Goal: Task Accomplishment & Management: Manage account settings

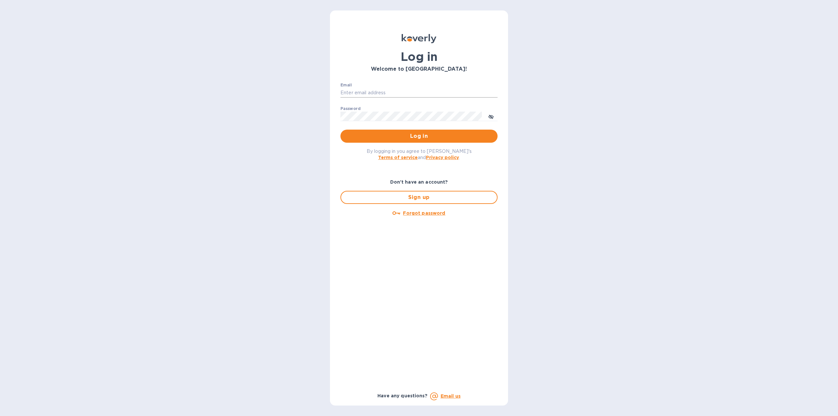
click at [382, 92] on input "Email" at bounding box center [418, 93] width 157 height 10
type input "ryan@rms-acoustics.com"
click at [340, 130] on button "Log in" at bounding box center [418, 136] width 157 height 13
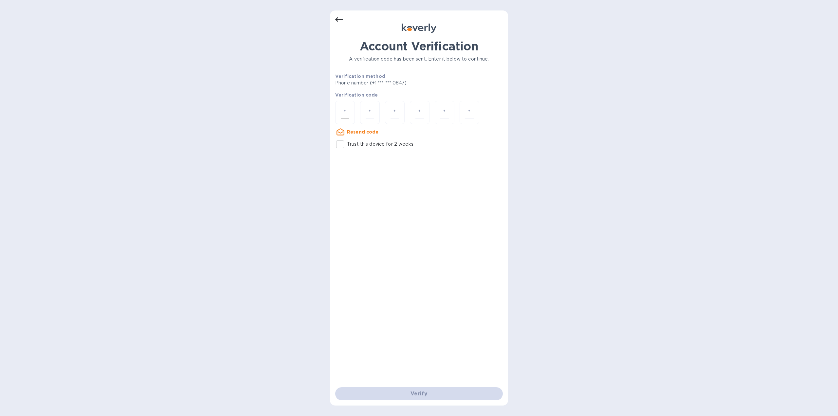
click at [350, 109] on div at bounding box center [345, 112] width 20 height 23
type input "8"
type input "2"
type input "3"
type input "7"
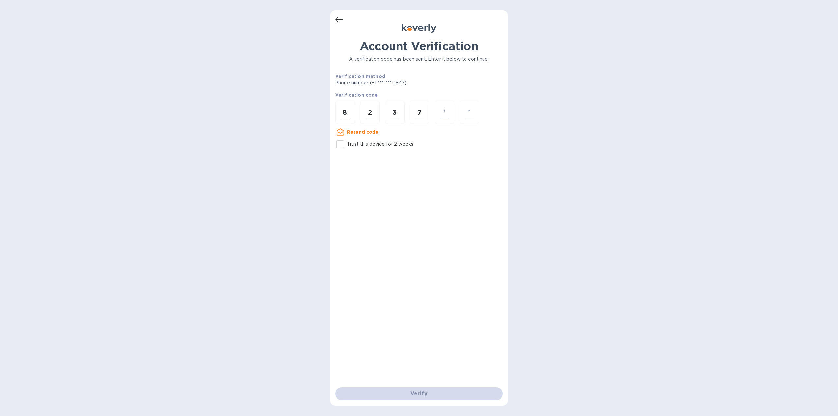
type input "4"
type input "9"
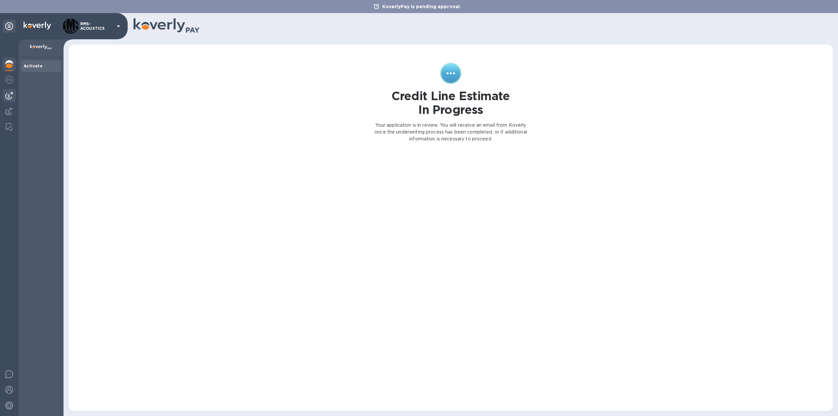
click at [9, 94] on img at bounding box center [9, 96] width 8 height 8
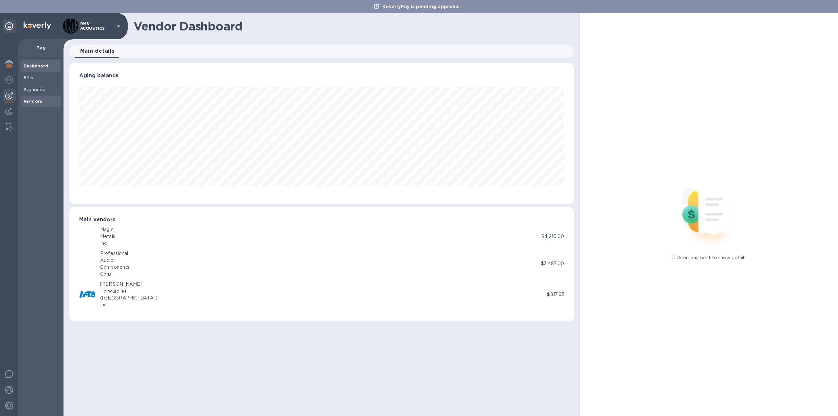
scroll to position [141, 504]
click at [35, 100] on b "Vendors" at bounding box center [33, 101] width 19 height 5
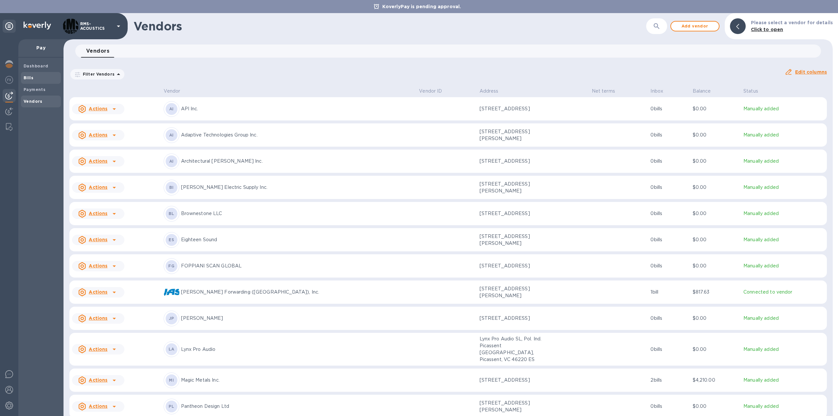
click at [30, 79] on b "Bills" at bounding box center [29, 77] width 10 height 5
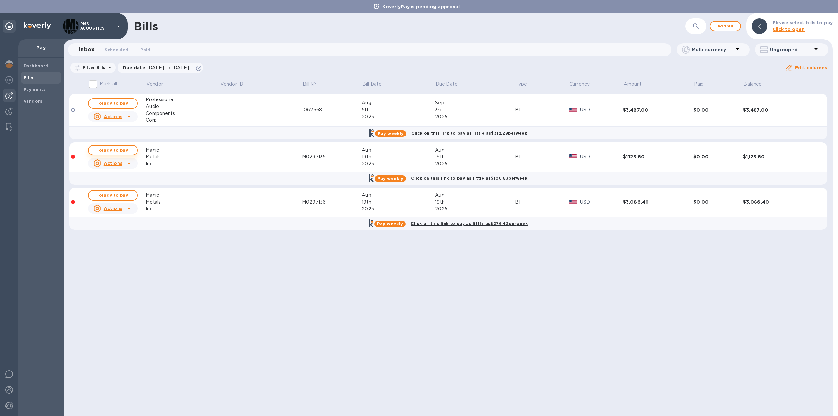
click at [120, 150] on span "Ready to pay" at bounding box center [113, 150] width 38 height 8
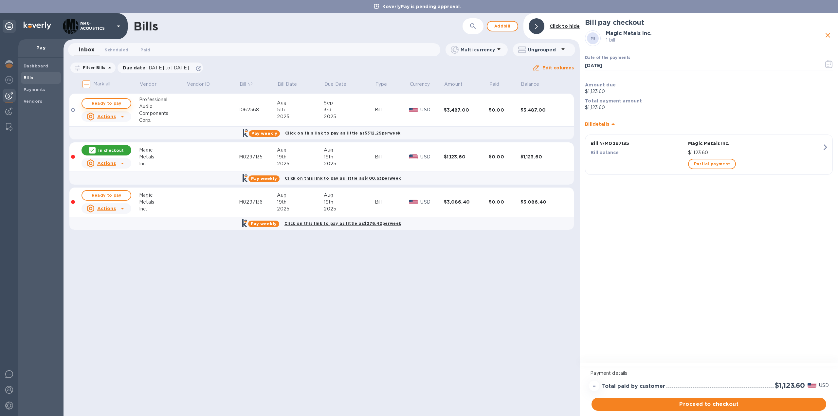
click at [105, 102] on span "Ready to pay" at bounding box center [106, 104] width 38 height 8
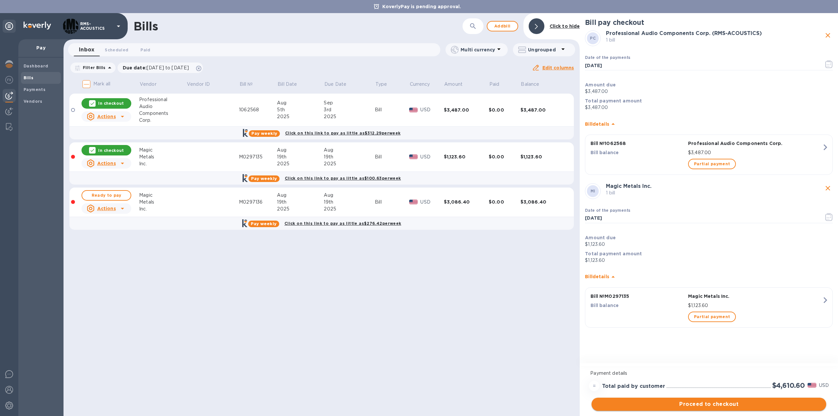
click at [705, 407] on span "Proceed to checkout" at bounding box center [709, 404] width 224 height 8
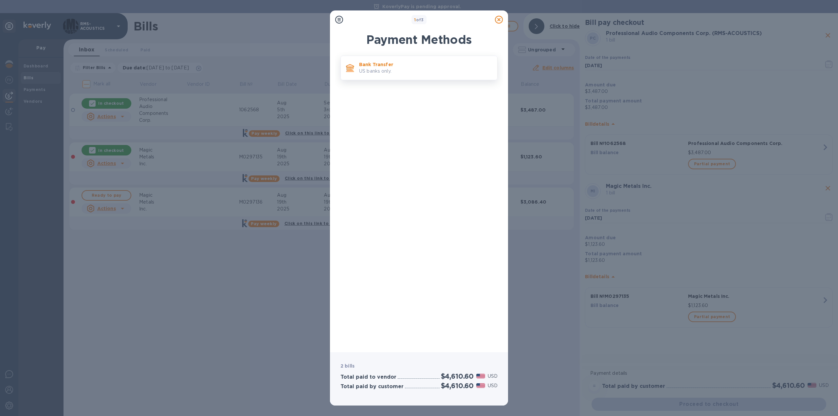
click at [374, 64] on p "Bank Transfer" at bounding box center [425, 64] width 133 height 7
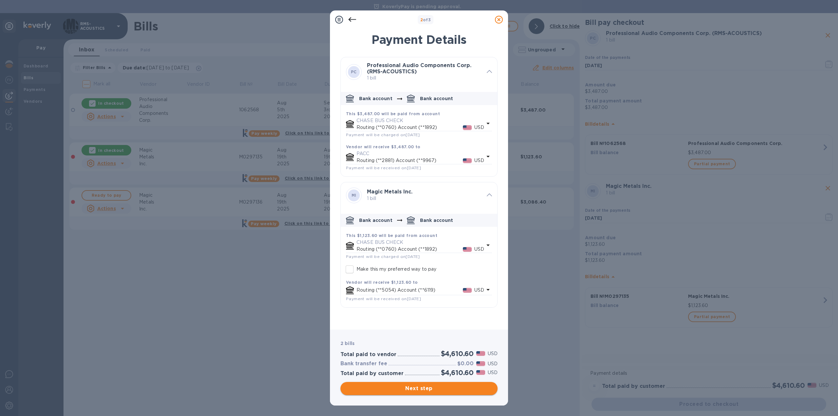
click at [435, 391] on span "Next step" at bounding box center [419, 389] width 147 height 8
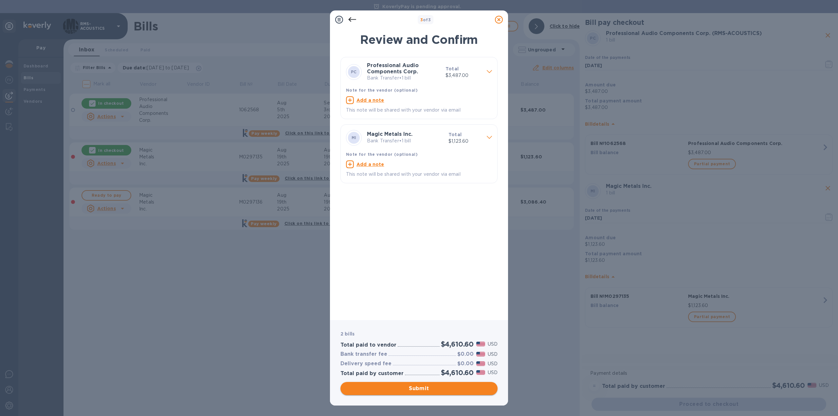
click at [429, 388] on span "Submit" at bounding box center [419, 389] width 147 height 8
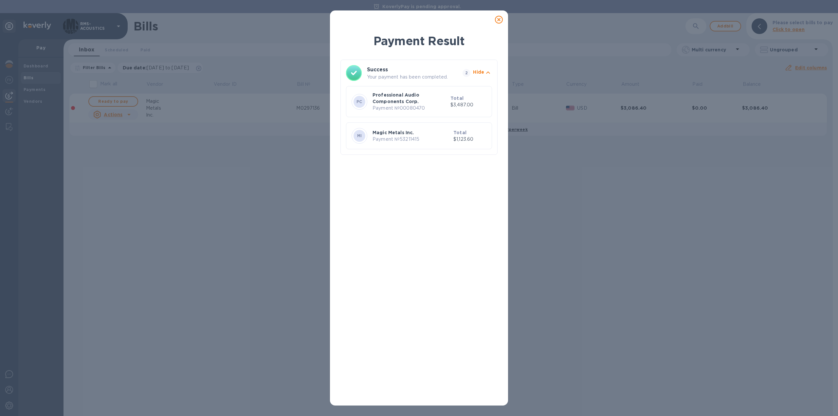
click at [499, 19] on icon at bounding box center [499, 20] width 8 height 8
